Goal: Information Seeking & Learning: Learn about a topic

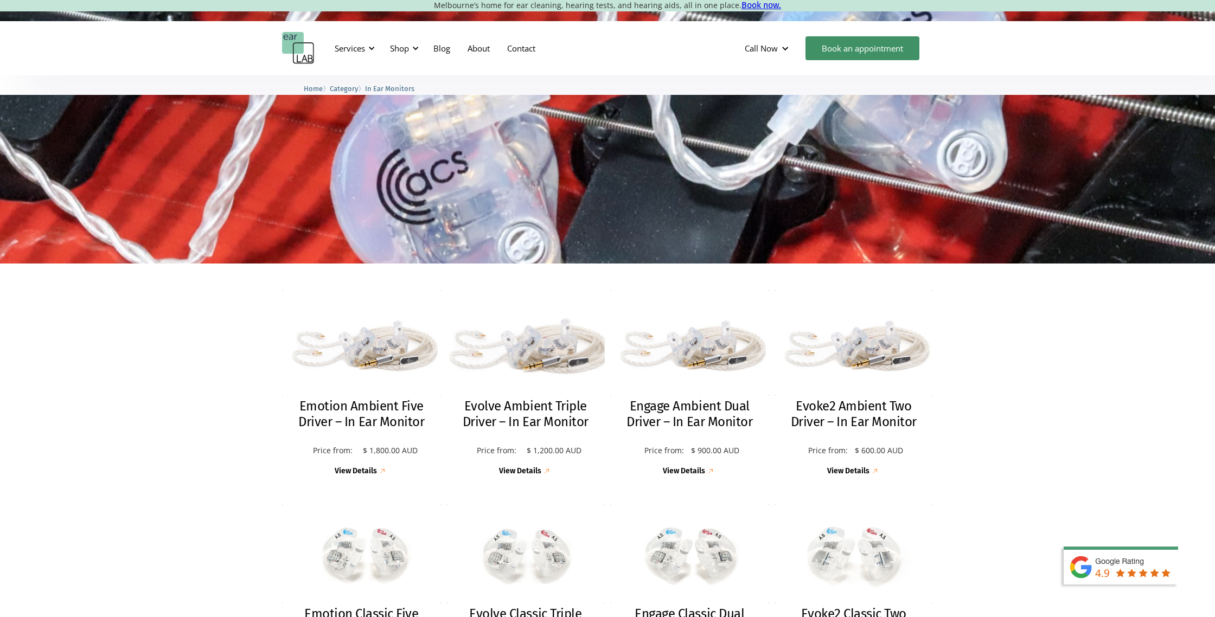
scroll to position [96, 0]
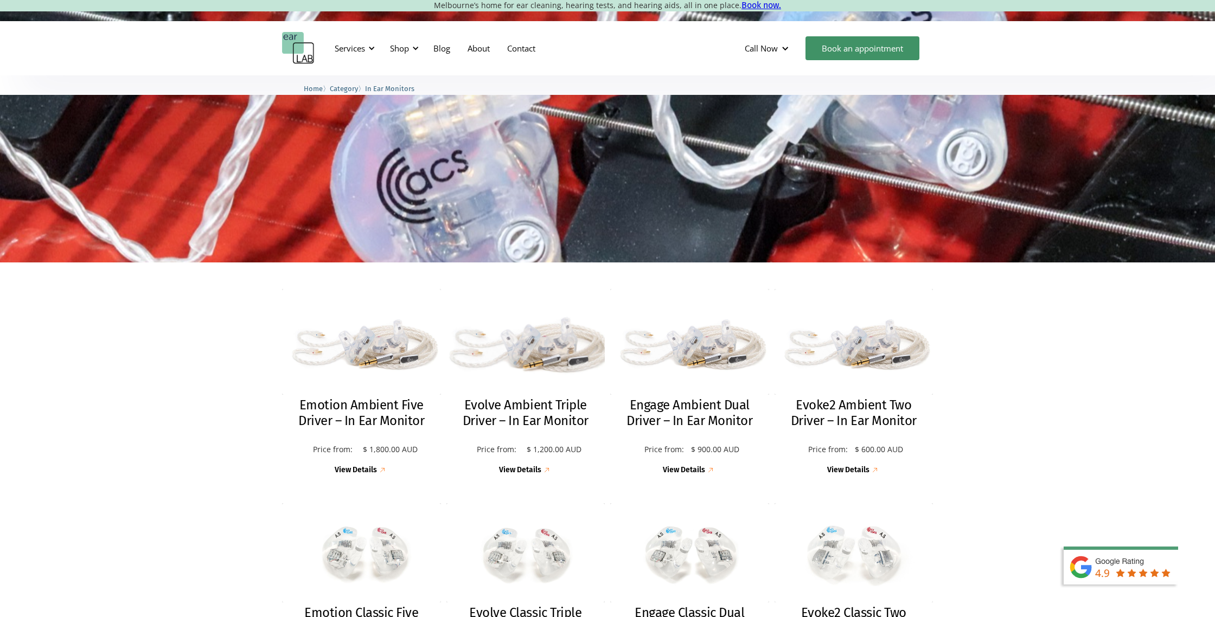
click at [538, 412] on h2 "Evolve Ambient Triple Driver – In Ear Monitor" at bounding box center [525, 412] width 137 height 31
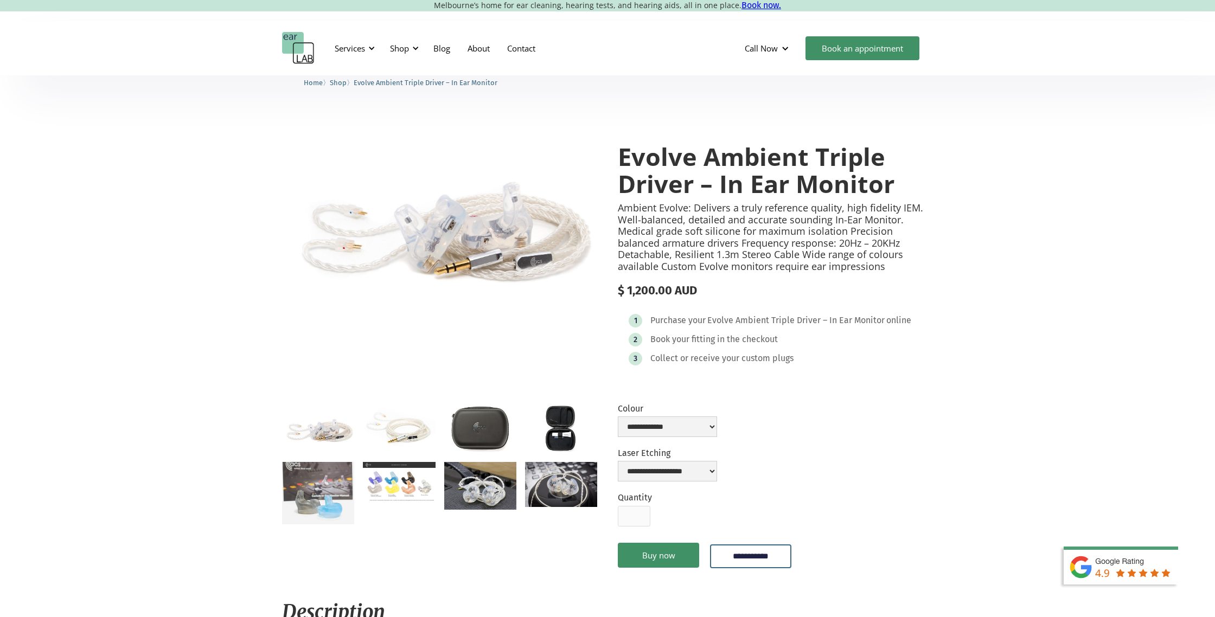
click at [312, 490] on img "open lightbox" at bounding box center [318, 493] width 72 height 62
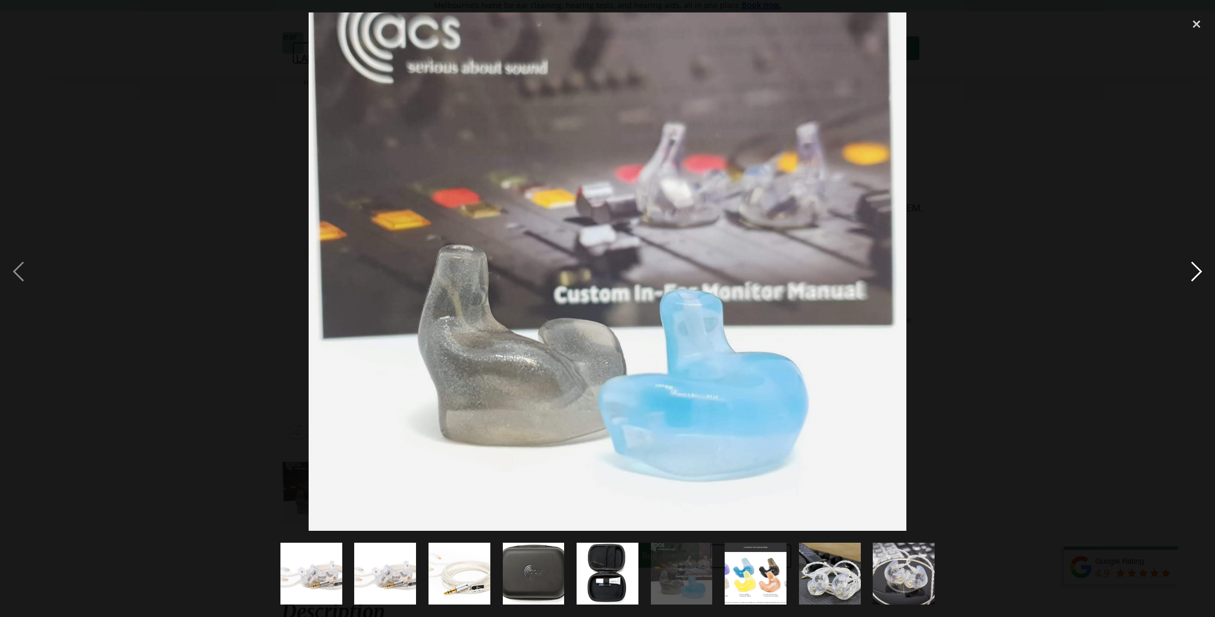
click at [1194, 269] on div "next image" at bounding box center [1196, 271] width 37 height 518
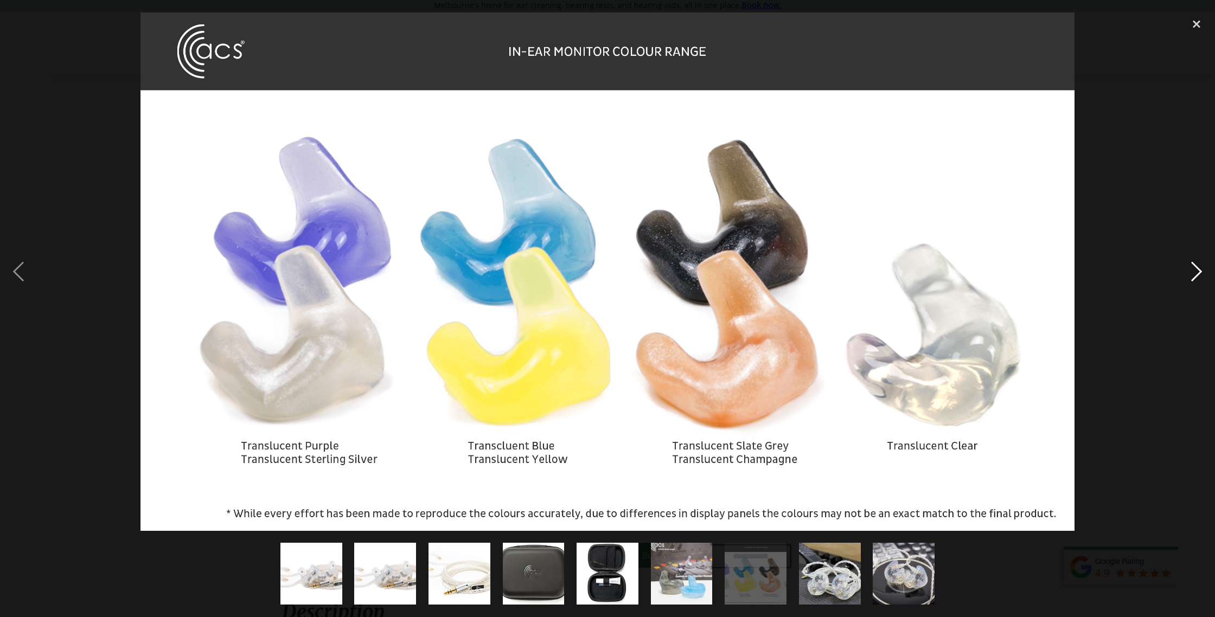
click at [1203, 270] on div "next image" at bounding box center [1196, 271] width 37 height 518
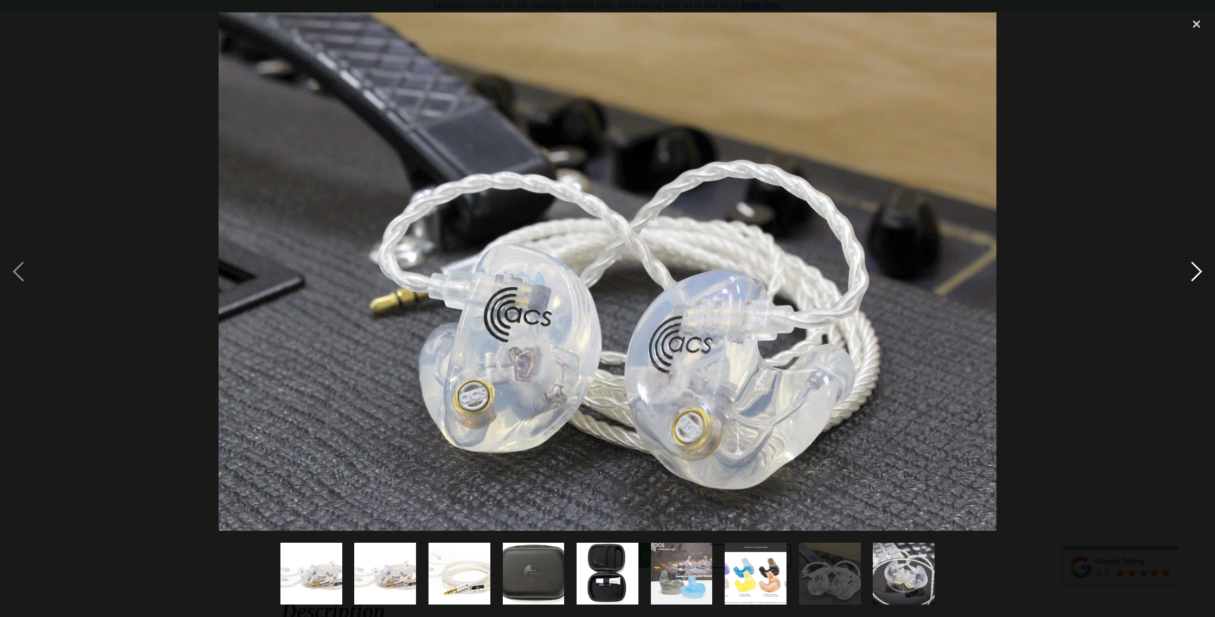
click at [1200, 271] on div "next image" at bounding box center [1196, 271] width 37 height 518
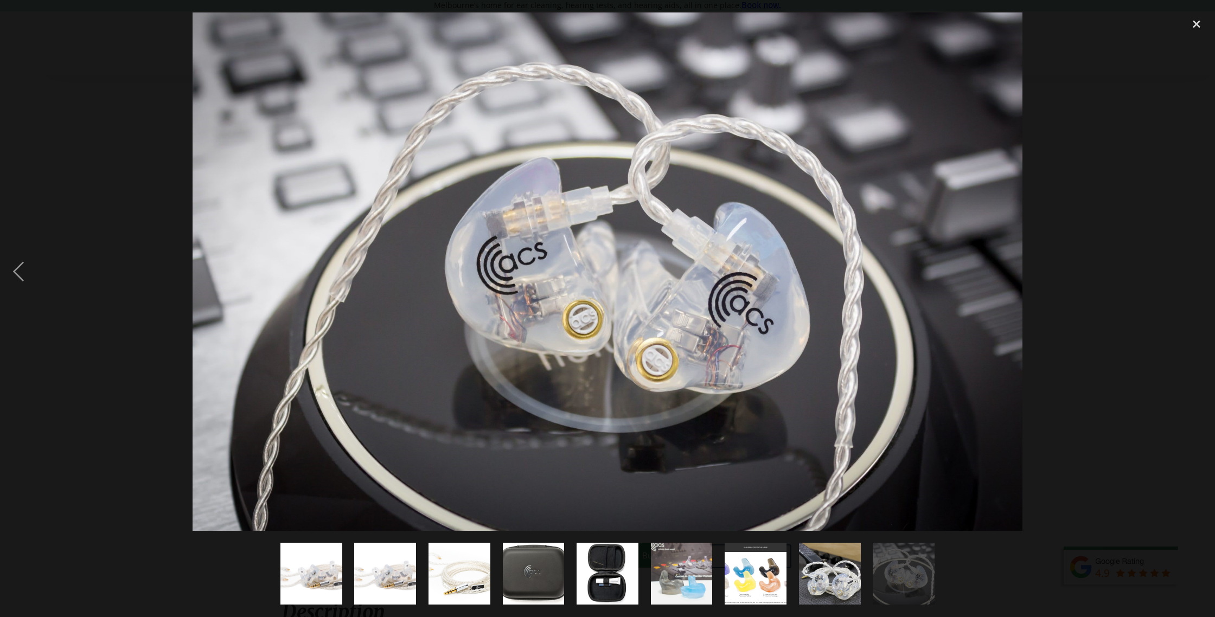
click at [1200, 271] on div "next image" at bounding box center [1196, 271] width 37 height 518
click at [1191, 25] on div "close lightbox" at bounding box center [1196, 24] width 37 height 24
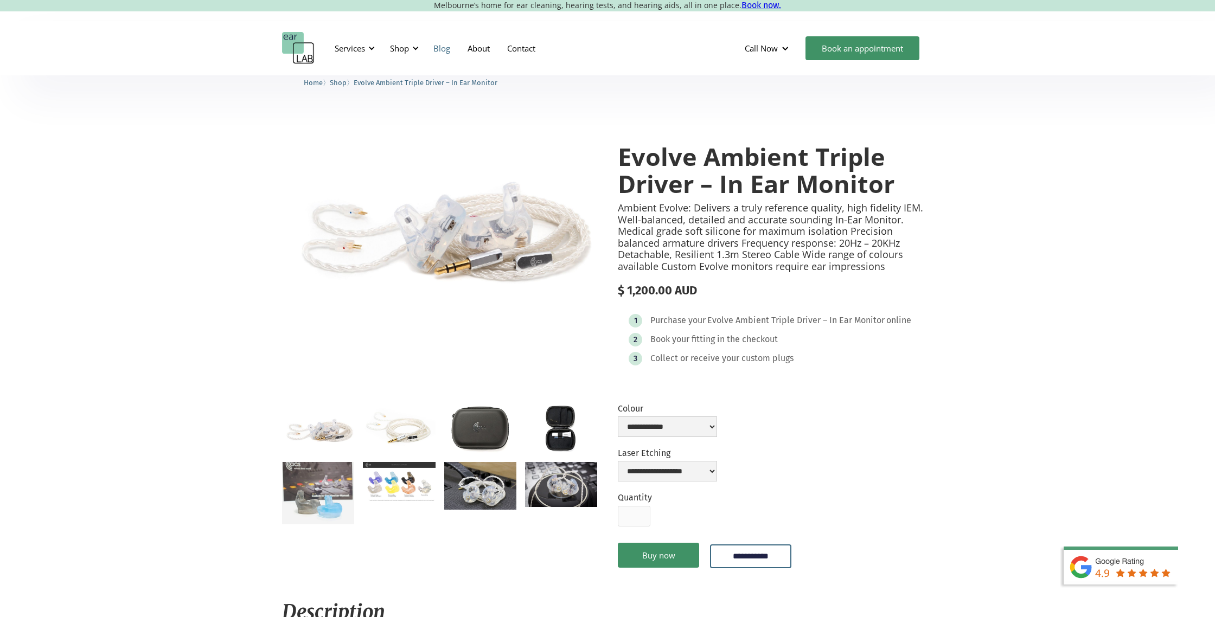
click at [440, 50] on link "Blog" at bounding box center [442, 48] width 34 height 31
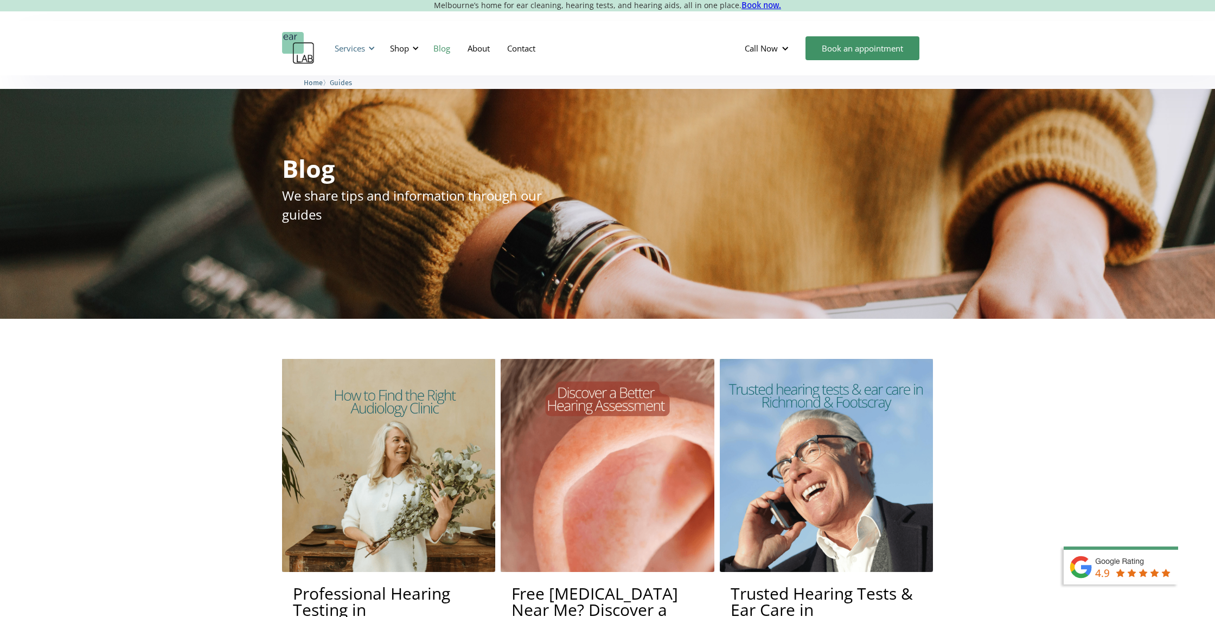
click at [357, 48] on div "Services" at bounding box center [350, 48] width 30 height 11
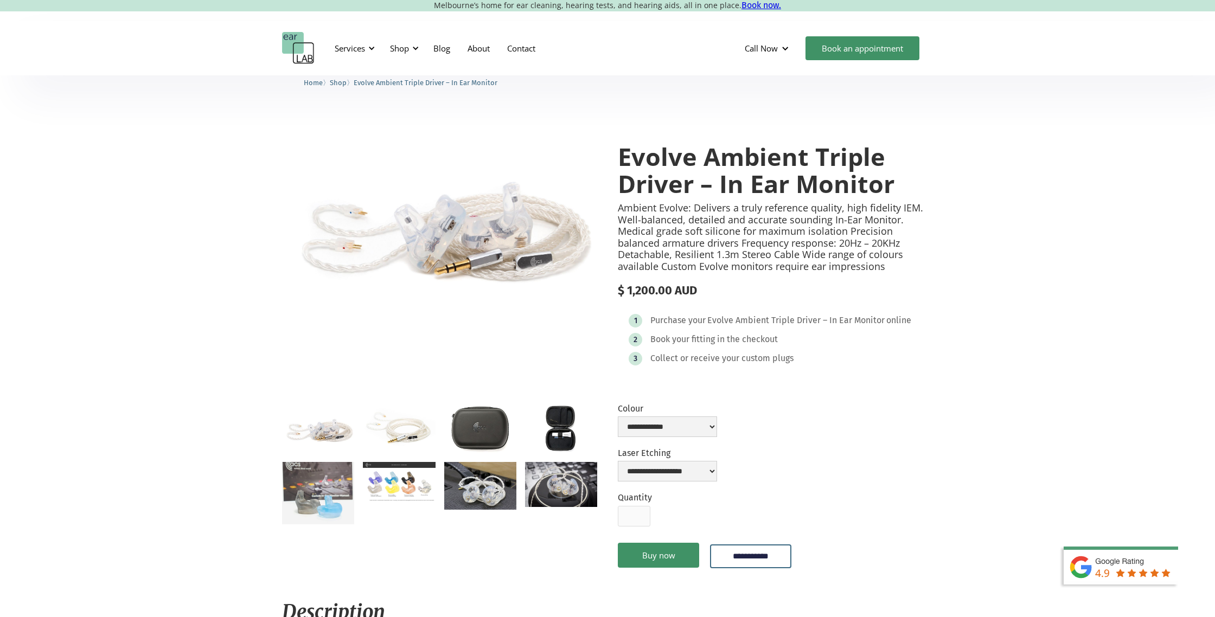
click at [485, 430] on img "open lightbox" at bounding box center [480, 429] width 72 height 48
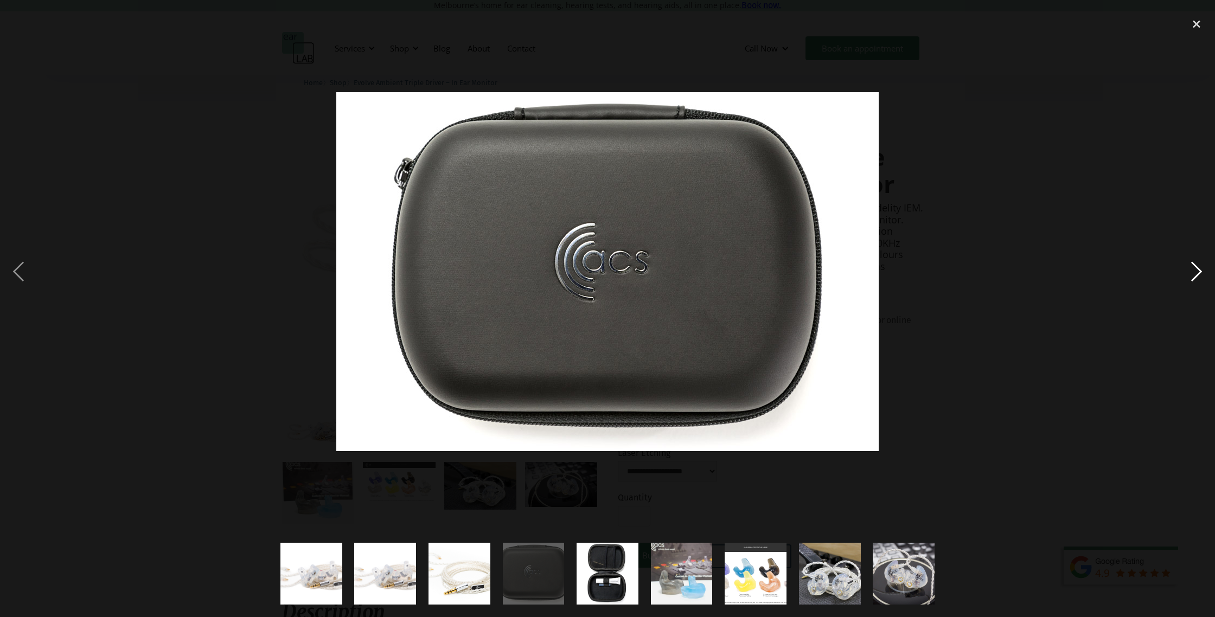
click at [1188, 269] on div "next image" at bounding box center [1196, 271] width 37 height 518
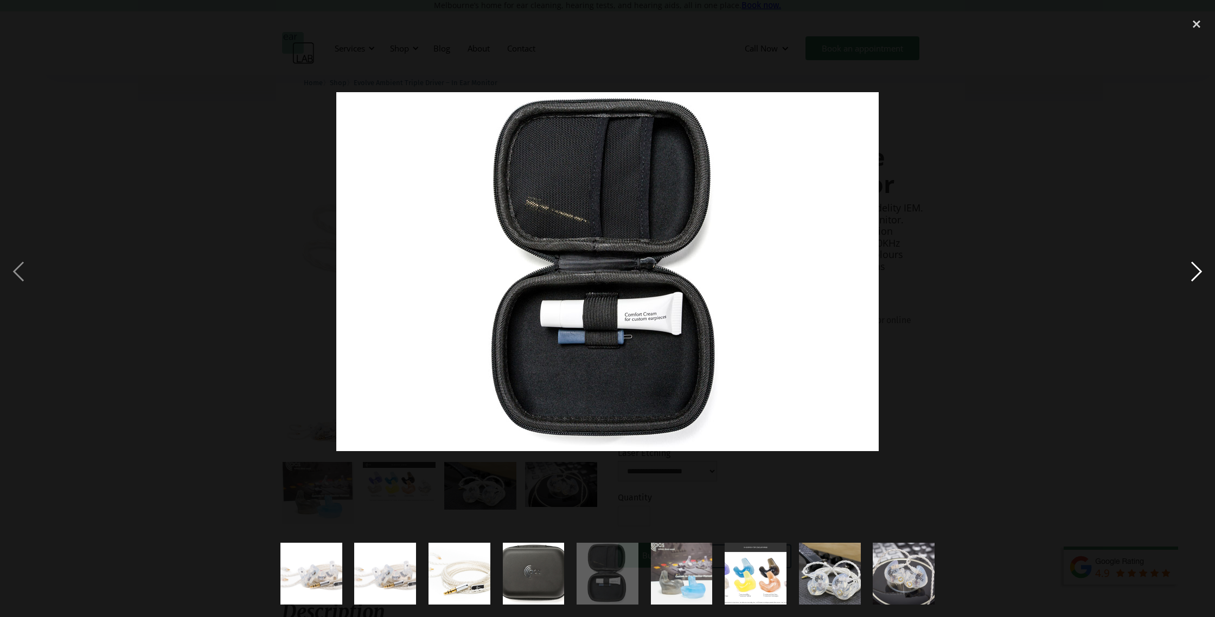
click at [1198, 269] on div "next image" at bounding box center [1196, 271] width 37 height 518
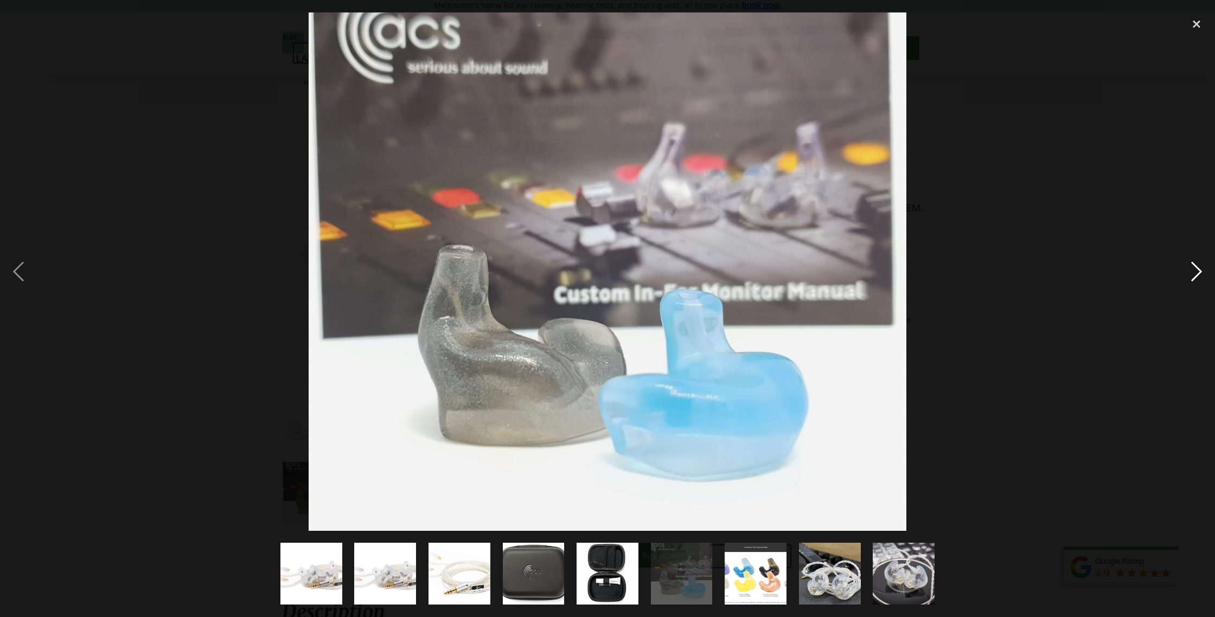
click at [1198, 269] on div "next image" at bounding box center [1196, 271] width 37 height 518
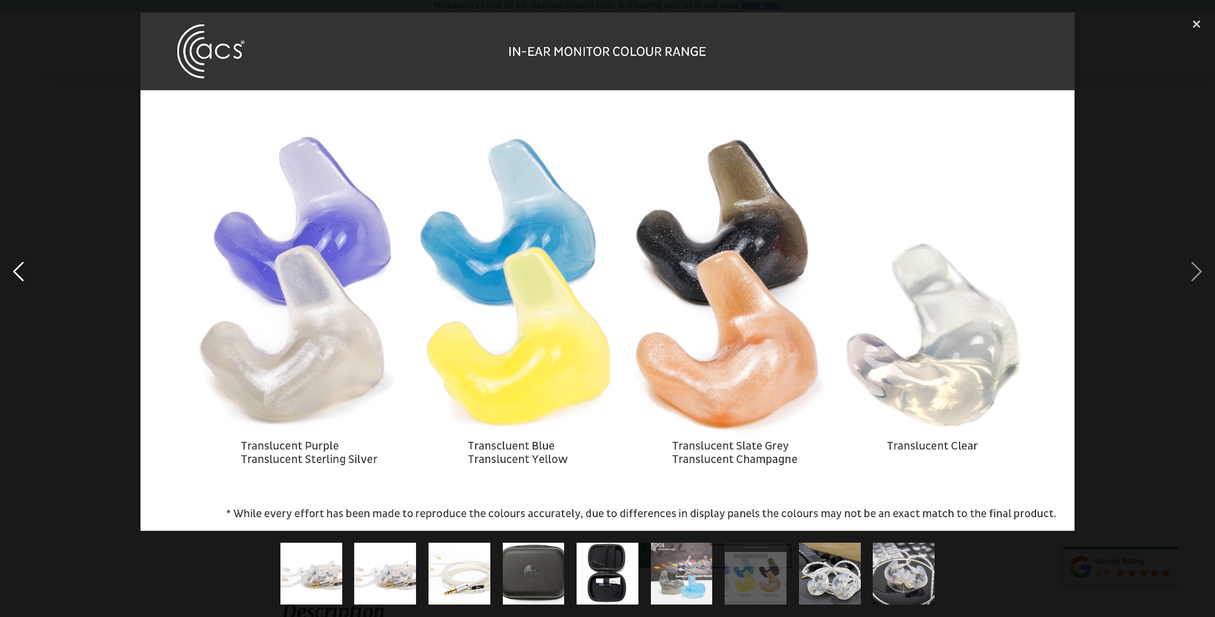
click at [16, 262] on div "previous image" at bounding box center [18, 271] width 37 height 518
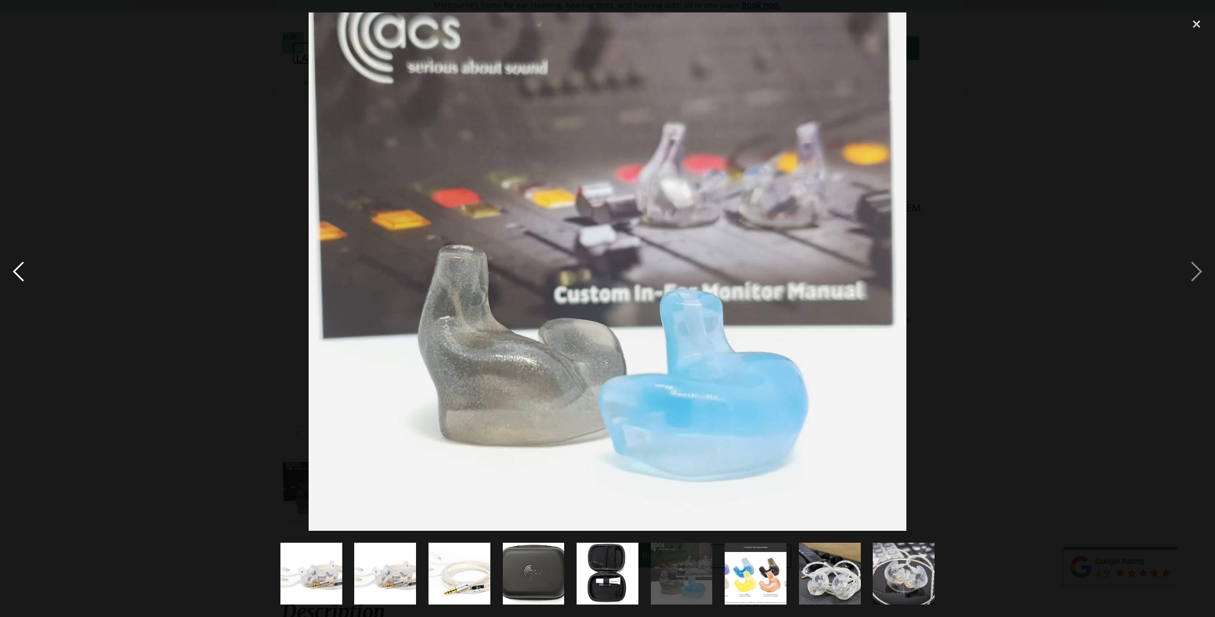
click at [24, 268] on div "previous image" at bounding box center [18, 271] width 37 height 518
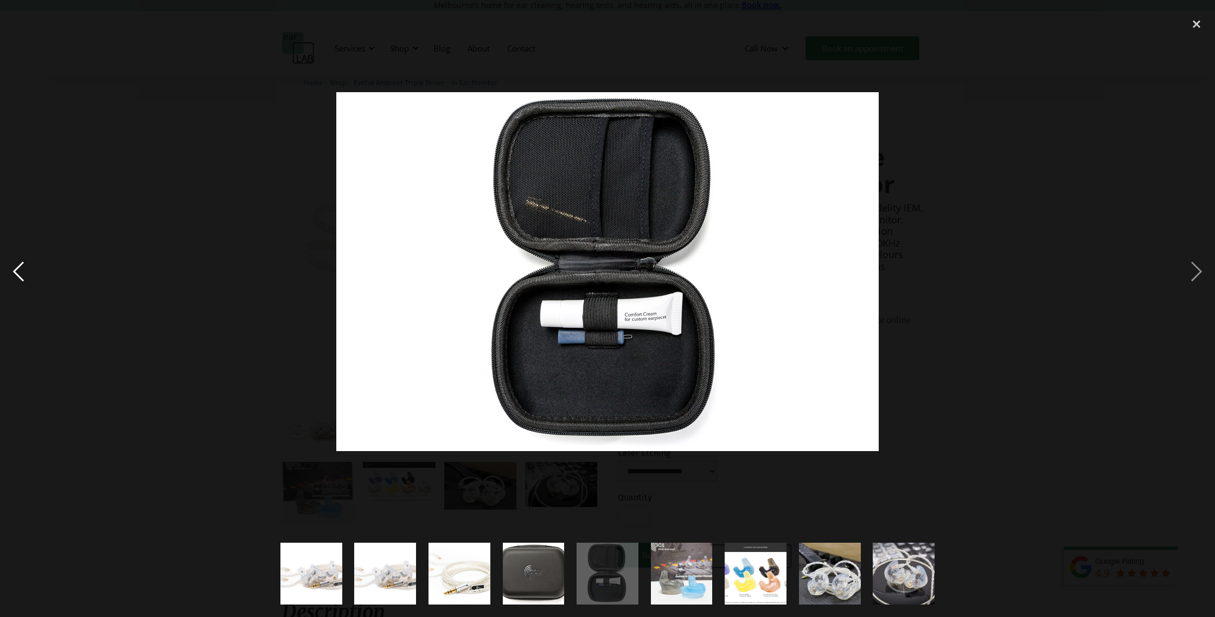
click at [24, 268] on div "previous image" at bounding box center [18, 271] width 37 height 518
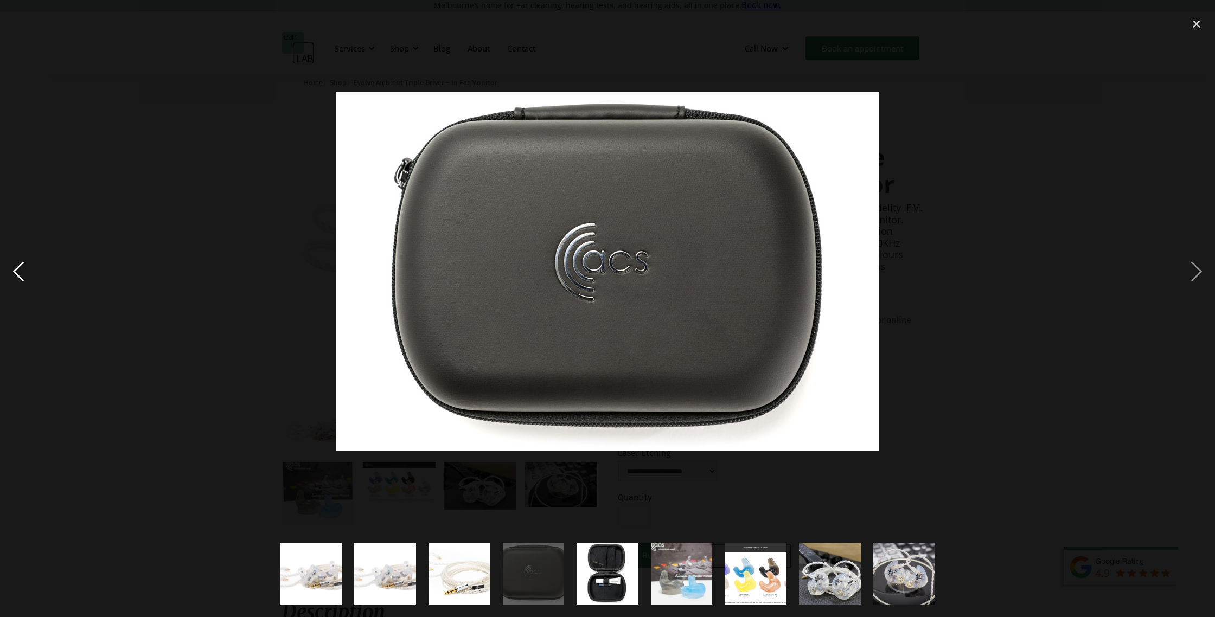
click at [25, 268] on div "previous image" at bounding box center [18, 271] width 37 height 518
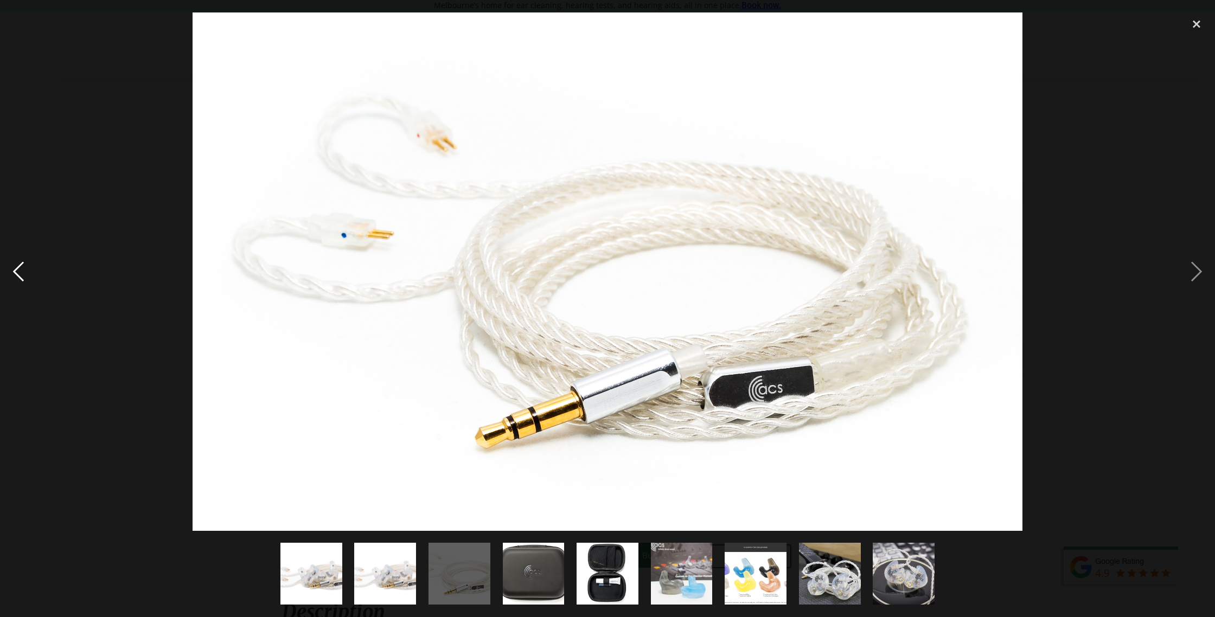
click at [25, 268] on div "previous image" at bounding box center [18, 271] width 37 height 518
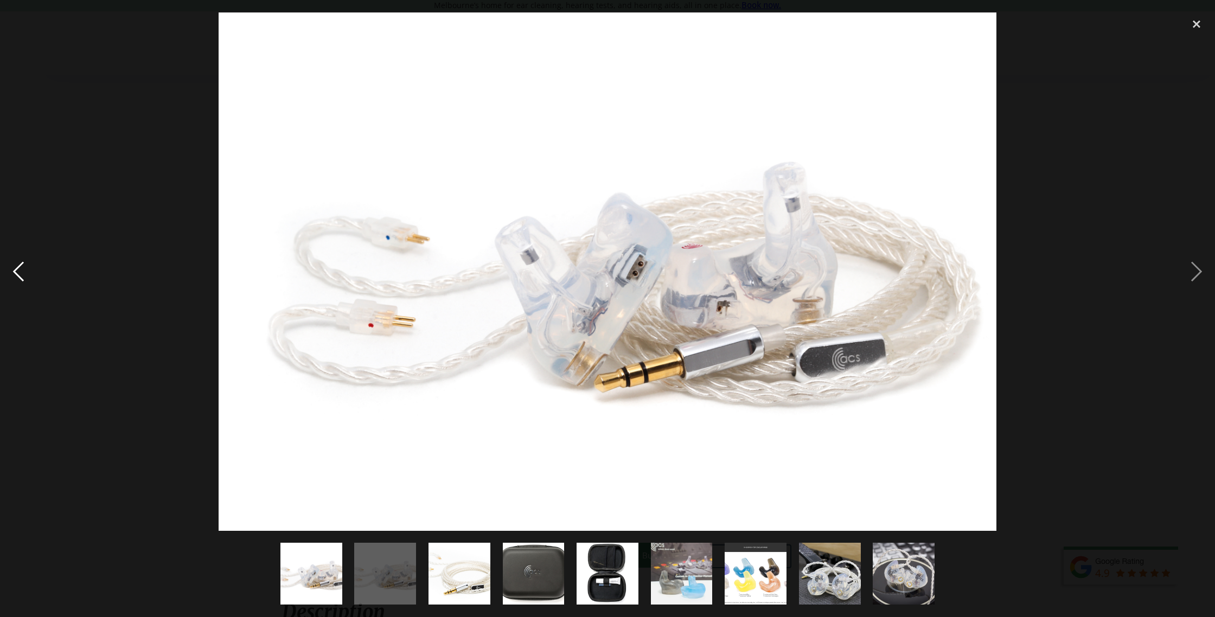
click at [28, 265] on div "previous image" at bounding box center [18, 271] width 37 height 518
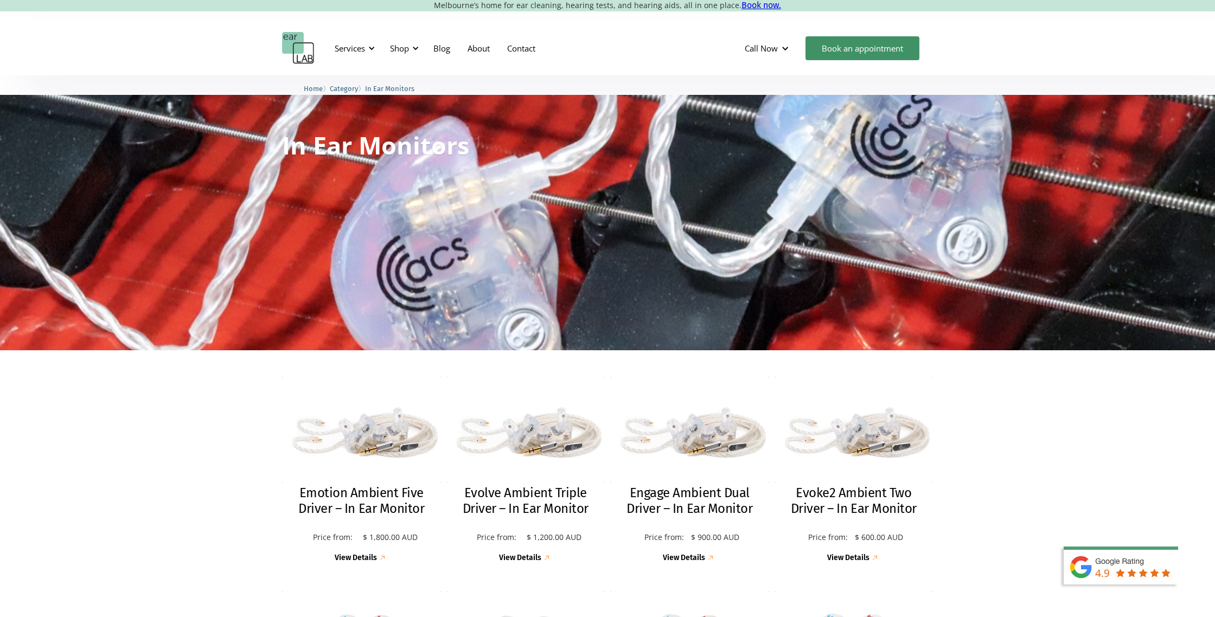
scroll to position [9, 0]
